Goal: Task Accomplishment & Management: Use online tool/utility

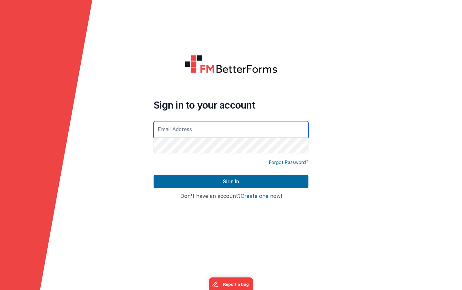
type input "[EMAIL_ADDRESS][DOMAIN_NAME]"
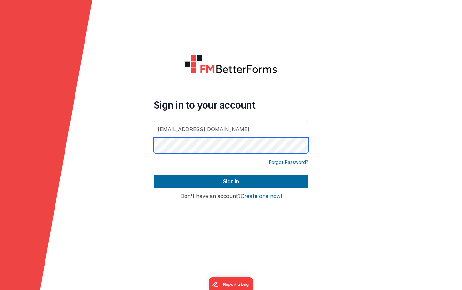
click at [231, 182] on button "Sign In" at bounding box center [231, 182] width 155 height 14
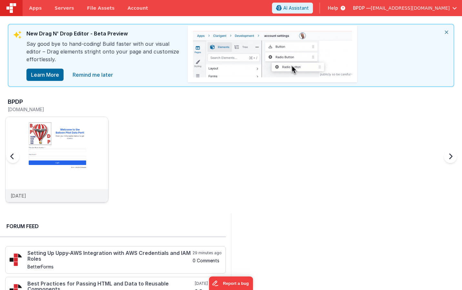
click at [56, 164] on img at bounding box center [56, 168] width 103 height 103
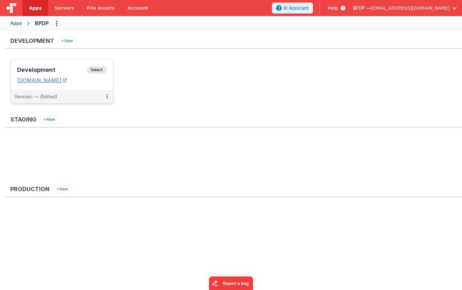
click at [61, 83] on link "[DOMAIN_NAME]" at bounding box center [41, 80] width 49 height 6
click at [95, 70] on span "Select" at bounding box center [97, 70] width 20 height 8
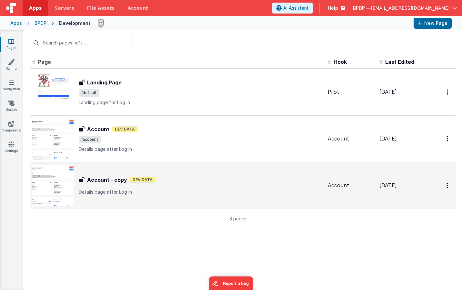
click at [106, 179] on h3 "Account - copy" at bounding box center [107, 180] width 40 height 8
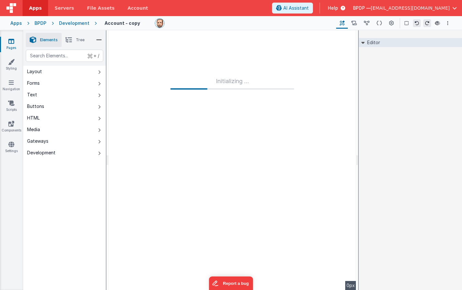
click at [183, 154] on div "Initializing ..." at bounding box center [232, 160] width 248 height 260
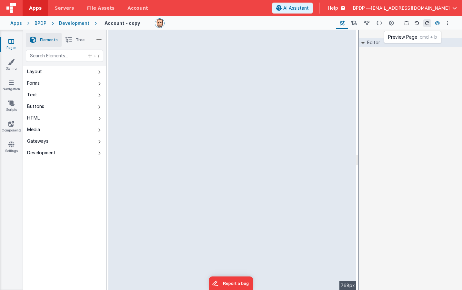
click at [438, 23] on icon at bounding box center [437, 23] width 5 height 5
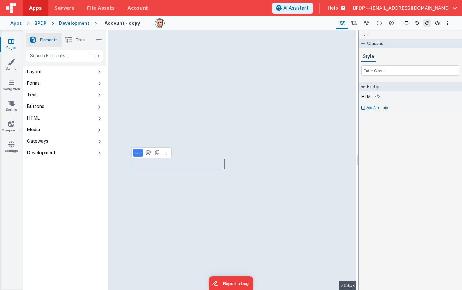
click at [73, 39] on li "Tree" at bounding box center [75, 40] width 27 height 14
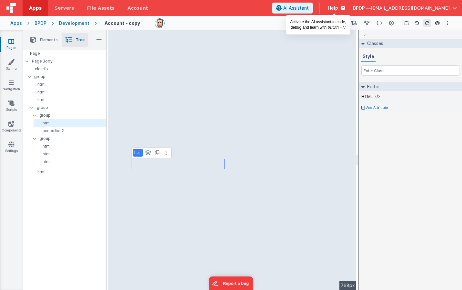
click at [313, 5] on button "AI Assistant" at bounding box center [292, 8] width 41 height 11
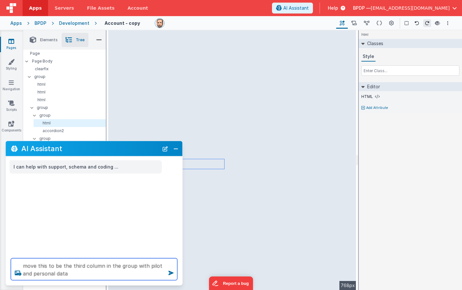
type textarea "move this to be the third column in the group with pilot and personal data"
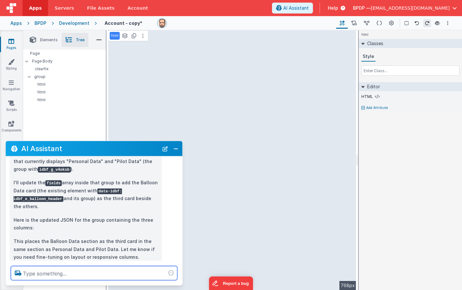
scroll to position [74, 0]
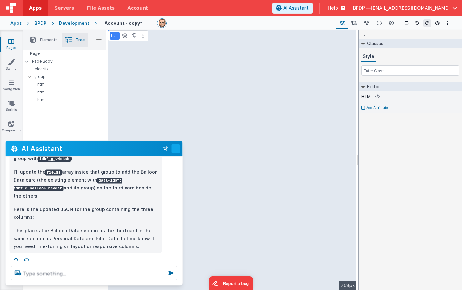
click at [175, 150] on button "Close" at bounding box center [176, 148] width 8 height 9
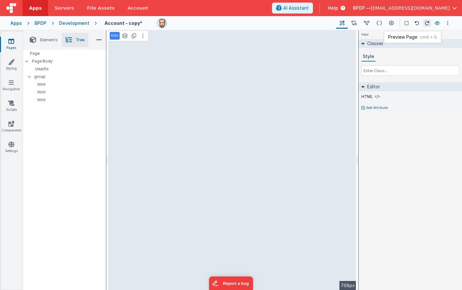
click at [437, 22] on icon at bounding box center [437, 23] width 5 height 5
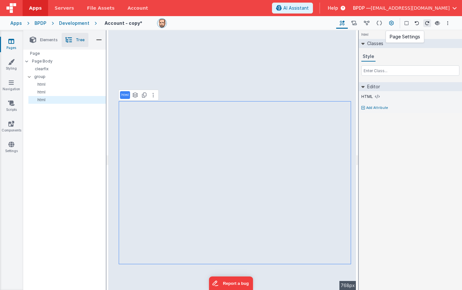
click at [391, 24] on icon at bounding box center [391, 23] width 5 height 7
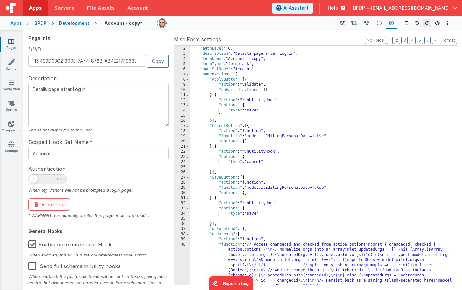
scroll to position [55, 0]
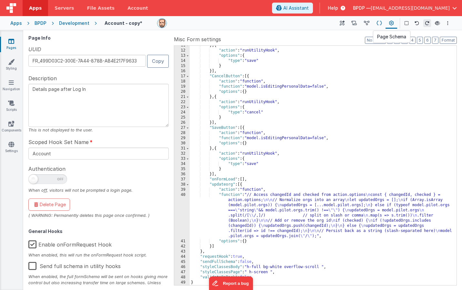
click at [379, 22] on icon at bounding box center [378, 23] width 5 height 7
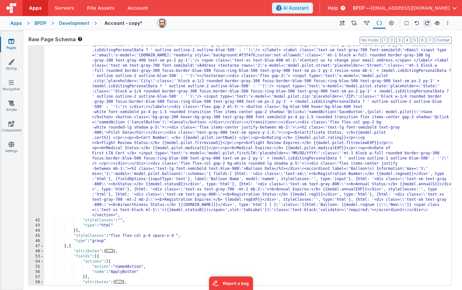
scroll to position [223, 0]
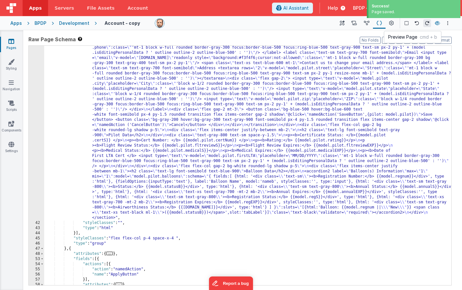
click at [436, 23] on icon at bounding box center [437, 23] width 5 height 5
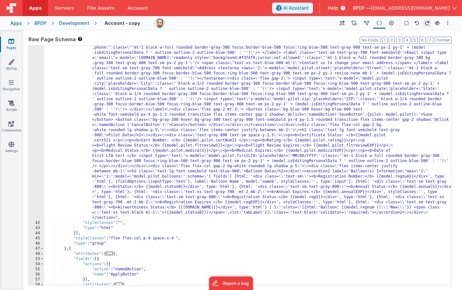
click at [12, 42] on icon at bounding box center [11, 41] width 6 height 6
